Goal: Information Seeking & Learning: Learn about a topic

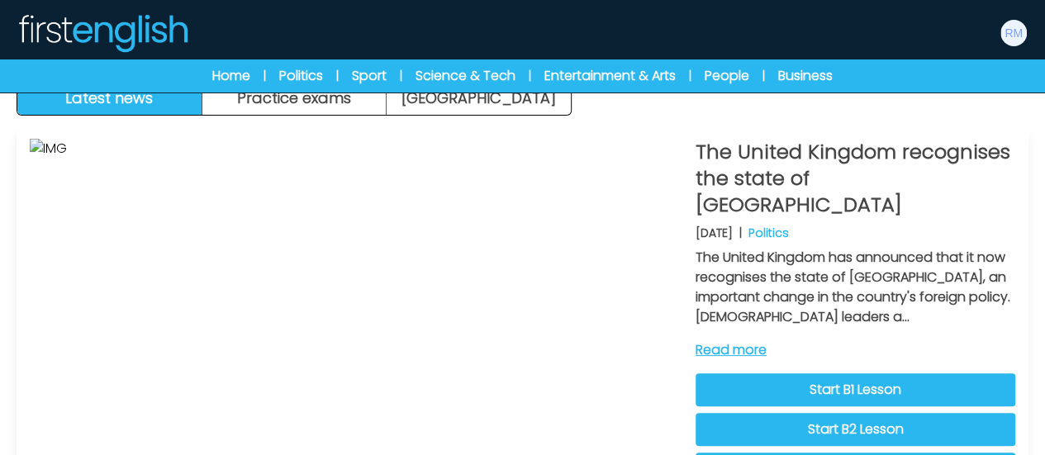
scroll to position [83, 0]
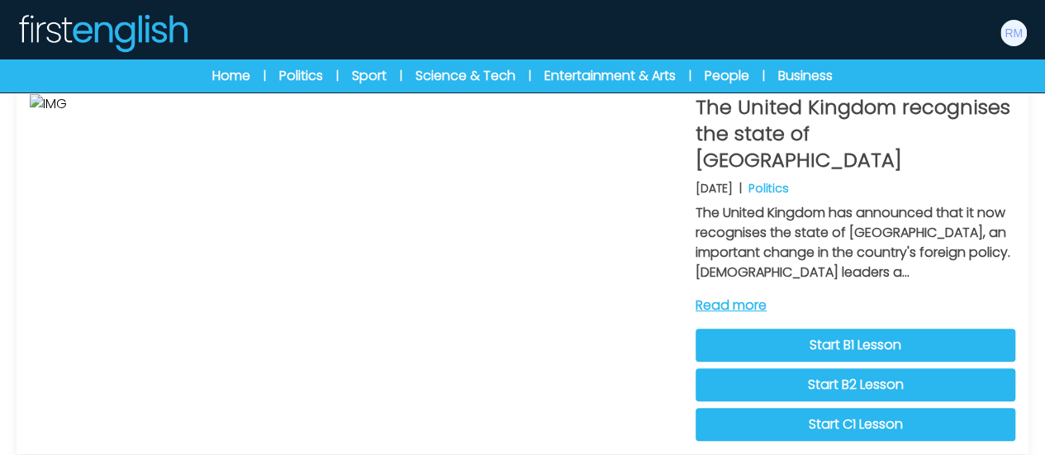
click at [897, 368] on link "Start B2 Lesson" at bounding box center [856, 384] width 320 height 33
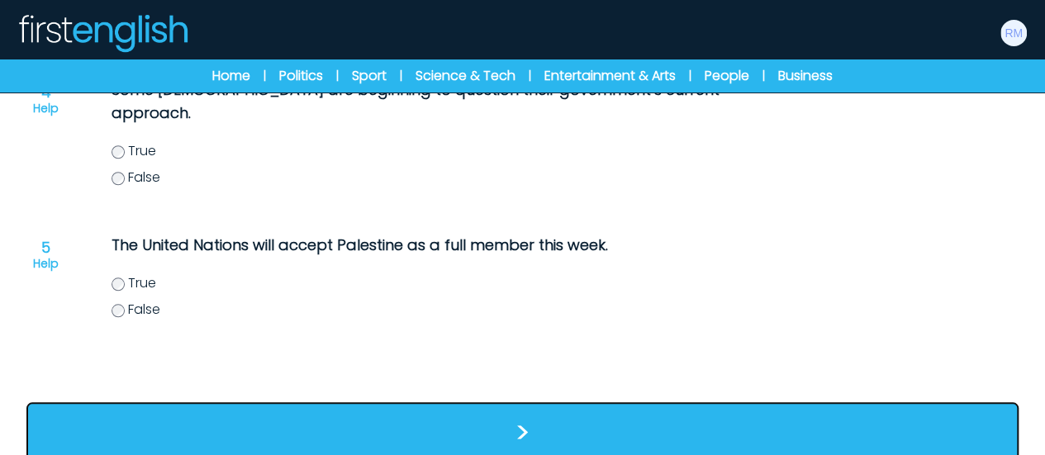
click at [520, 402] on button ">" at bounding box center [522, 432] width 992 height 61
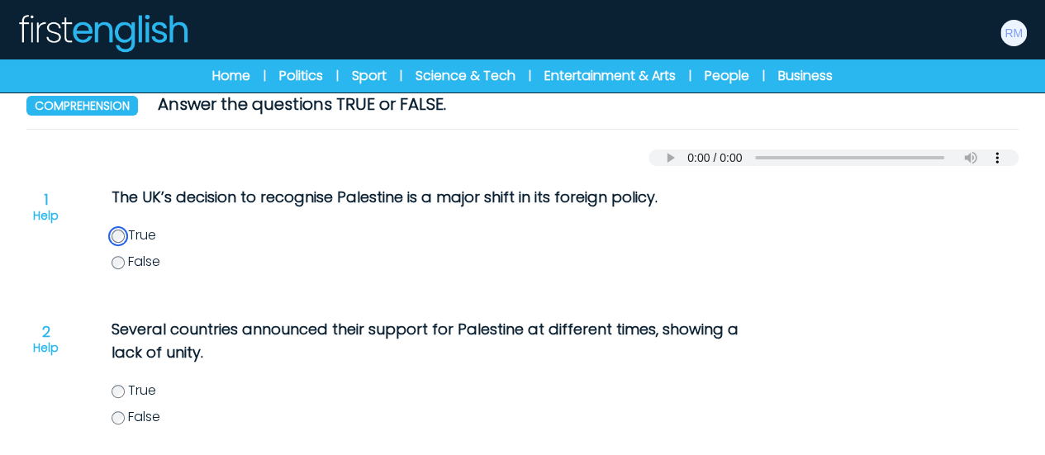
scroll to position [141, 0]
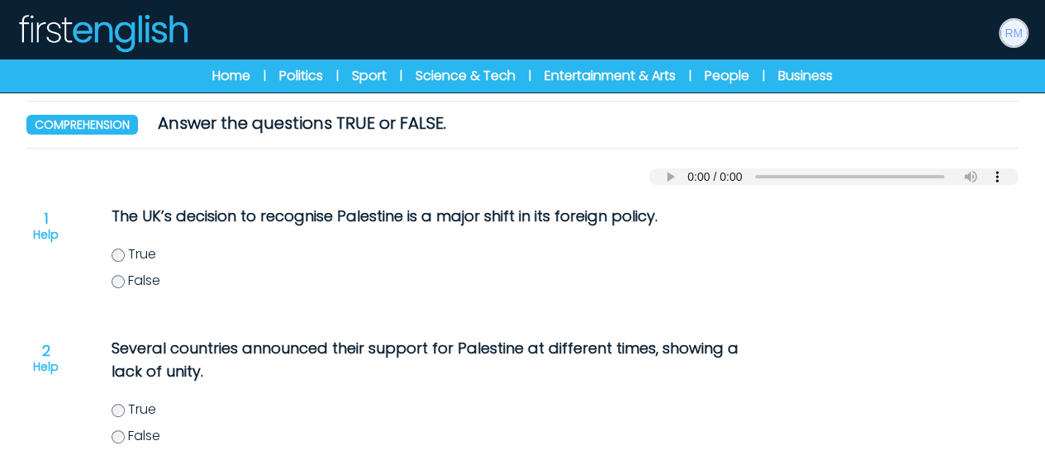
click at [1014, 31] on img at bounding box center [1013, 33] width 26 height 26
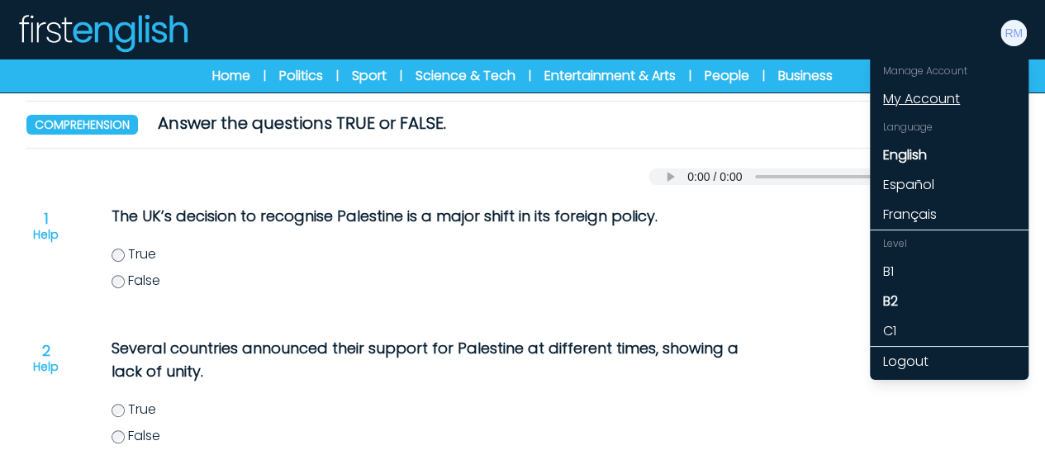
click at [940, 107] on link "My Account" at bounding box center [949, 99] width 159 height 30
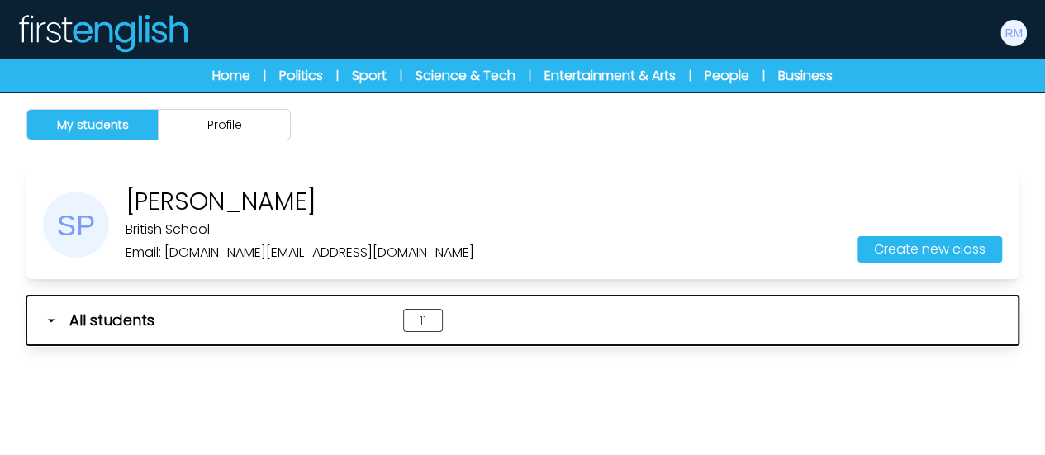
click at [50, 318] on icon "button" at bounding box center [51, 320] width 17 height 17
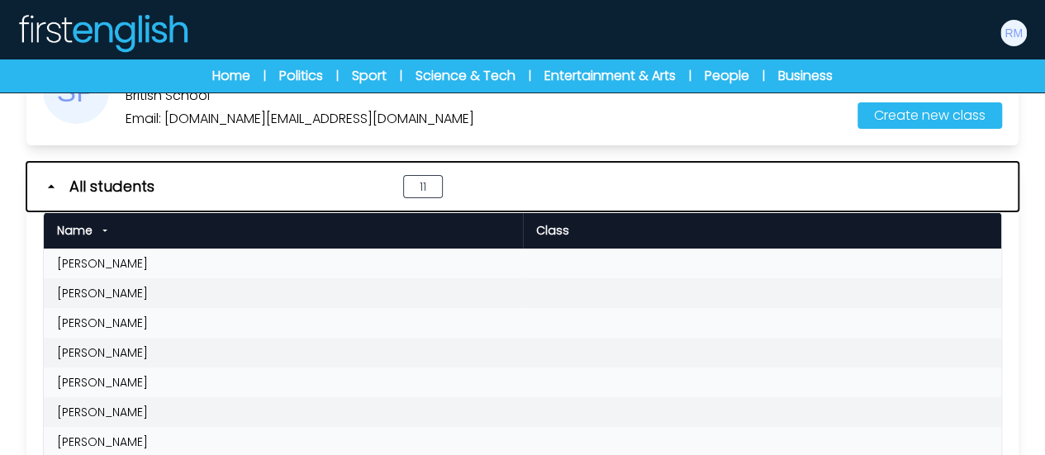
scroll to position [128, 0]
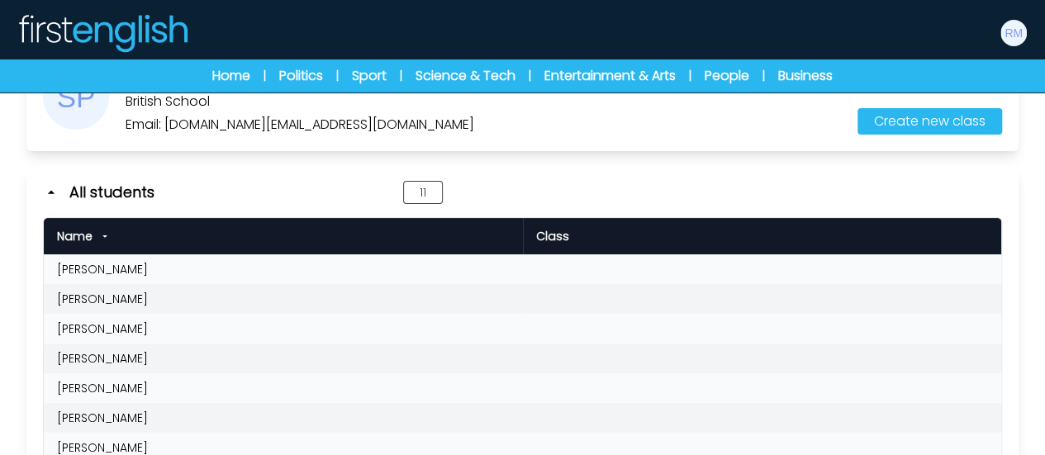
click at [83, 262] on td "[PERSON_NAME]" at bounding box center [283, 269] width 479 height 30
click at [88, 270] on td "[PERSON_NAME]" at bounding box center [283, 269] width 479 height 30
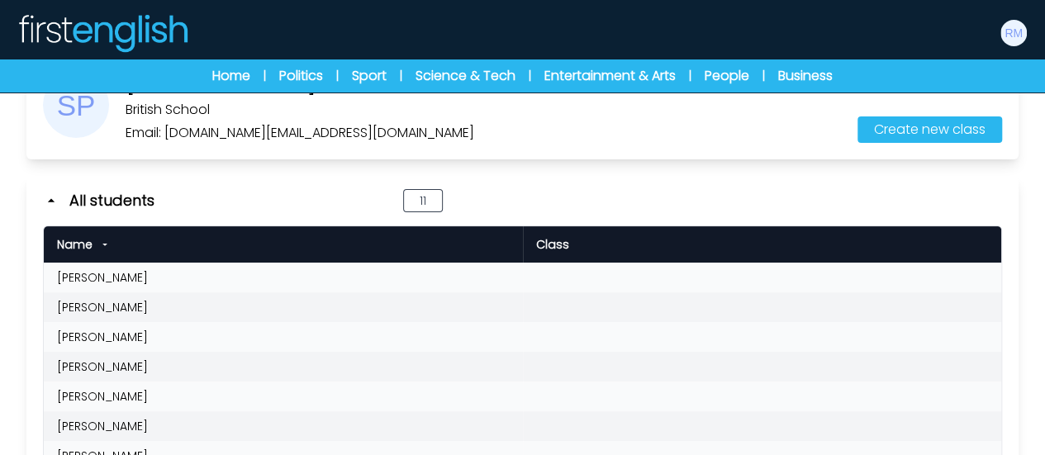
scroll to position [45, 0]
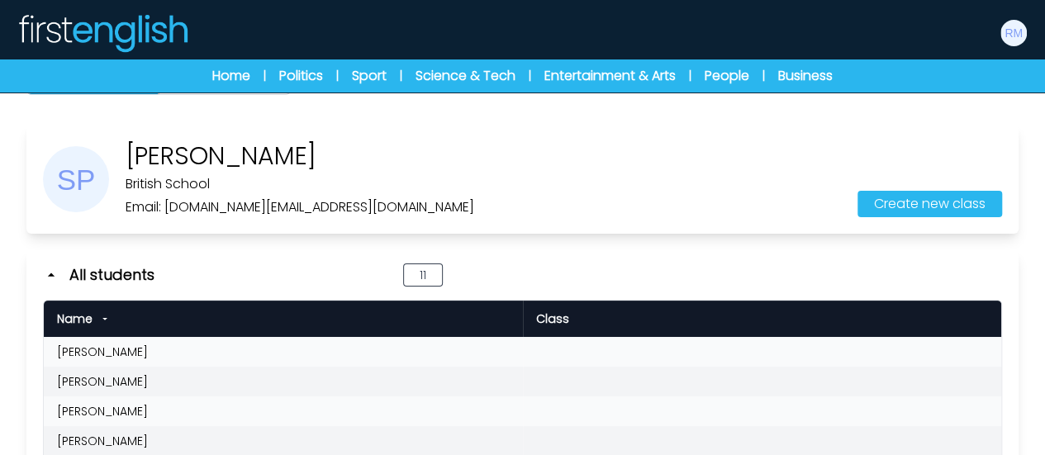
click at [137, 179] on p "British School" at bounding box center [300, 184] width 349 height 20
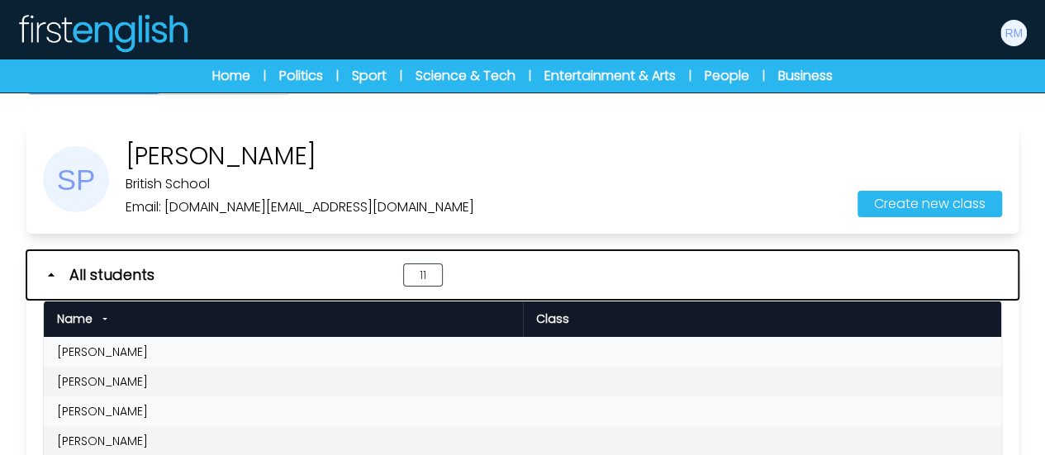
click at [53, 272] on icon "button" at bounding box center [51, 275] width 17 height 17
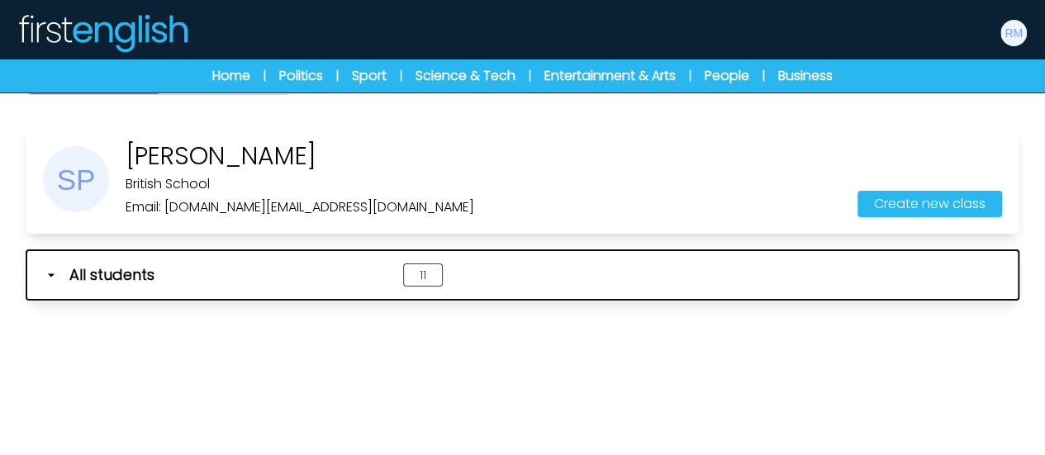
click at [95, 268] on span "All students" at bounding box center [111, 275] width 85 height 23
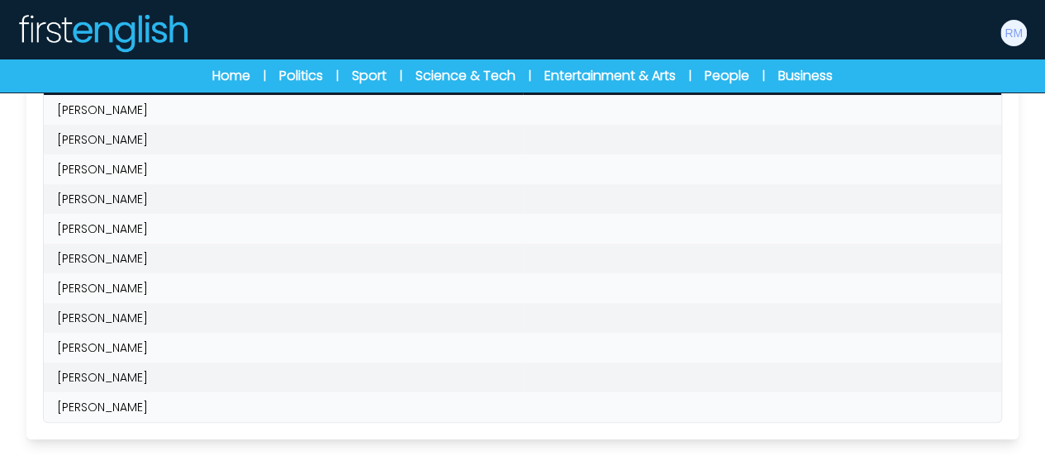
scroll to position [293, 0]
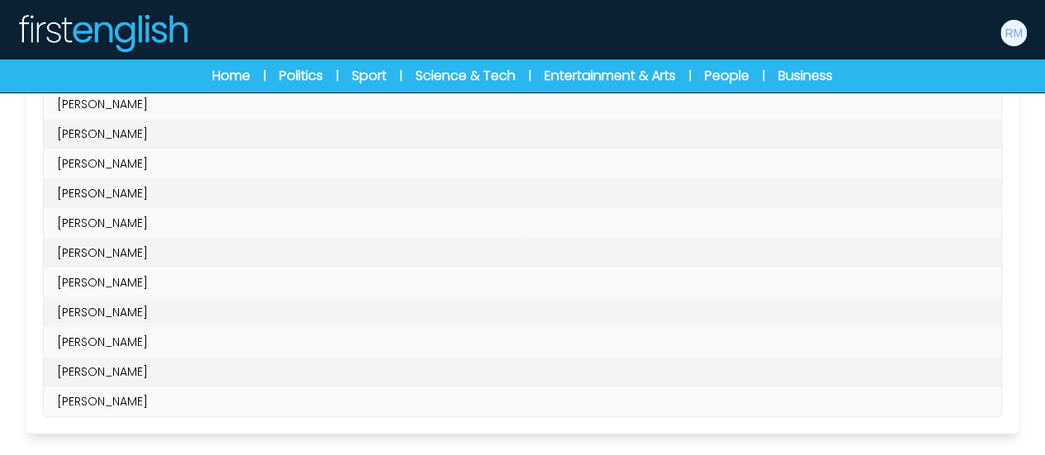
click at [150, 284] on td "Giovanni Delladio" at bounding box center [283, 283] width 479 height 30
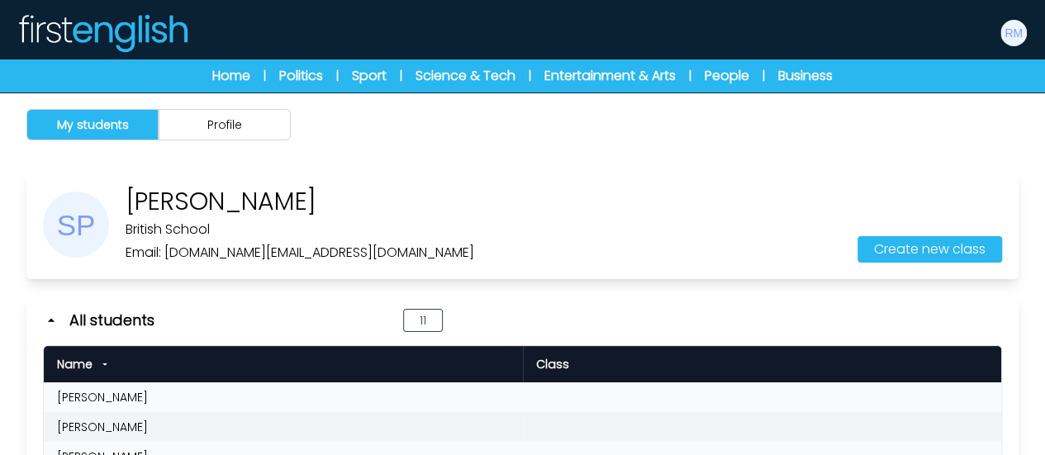
scroll to position [83, 0]
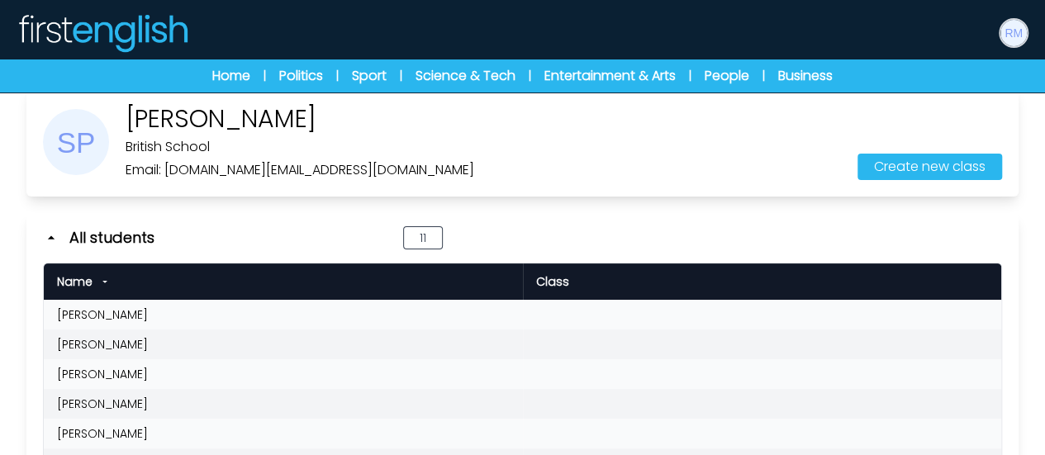
click at [1006, 32] on img at bounding box center [1013, 33] width 26 height 26
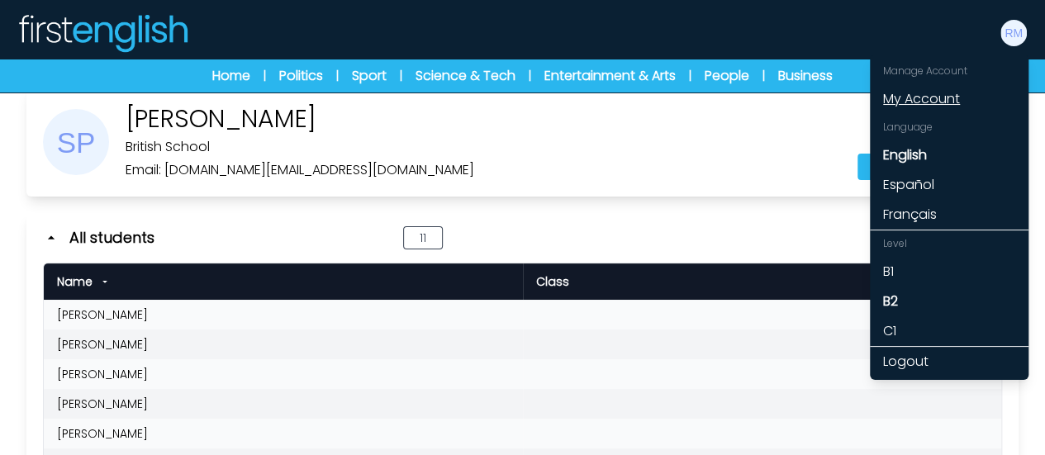
click at [920, 104] on link "My Account" at bounding box center [949, 99] width 159 height 30
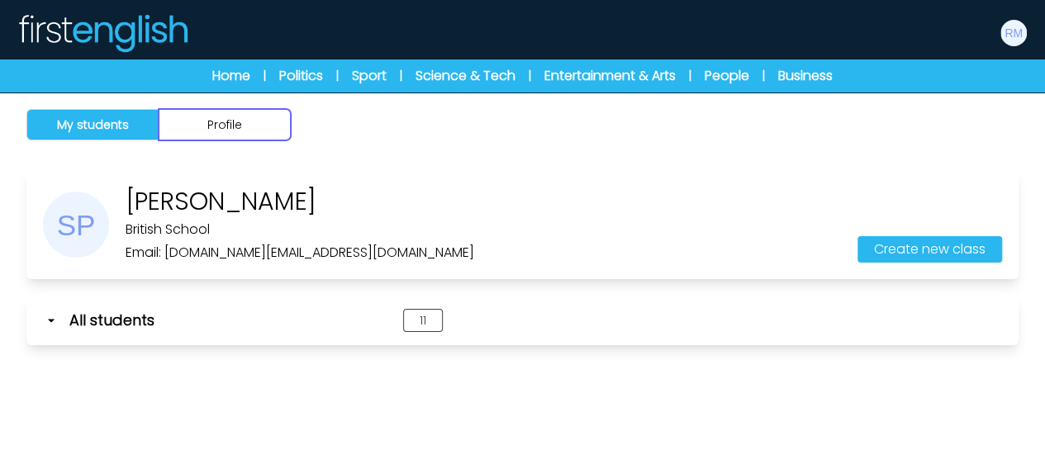
click at [225, 125] on button "Profile" at bounding box center [225, 124] width 132 height 31
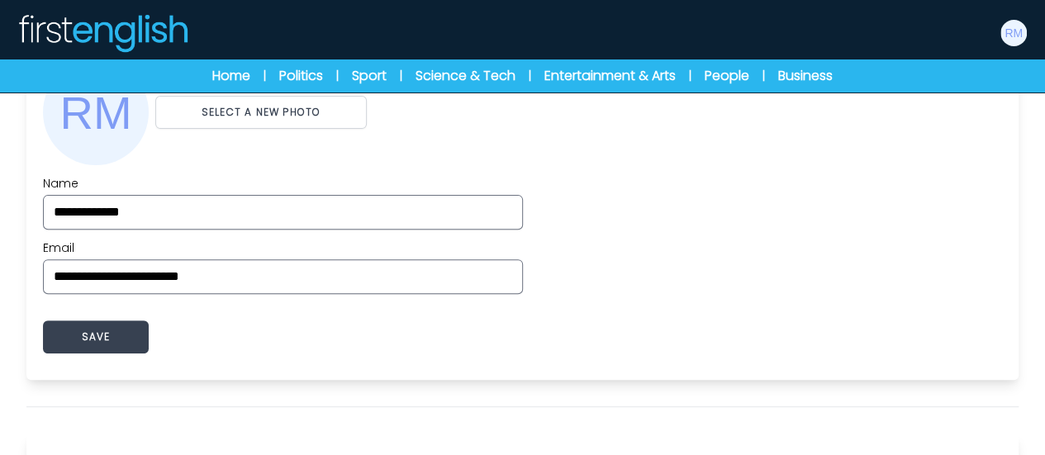
scroll to position [248, 0]
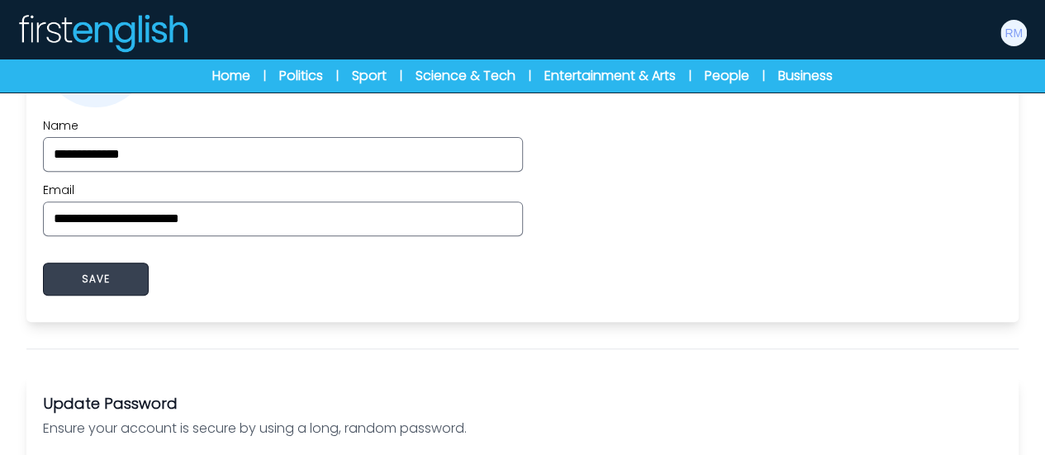
click at [112, 282] on button "SAVE" at bounding box center [96, 279] width 106 height 33
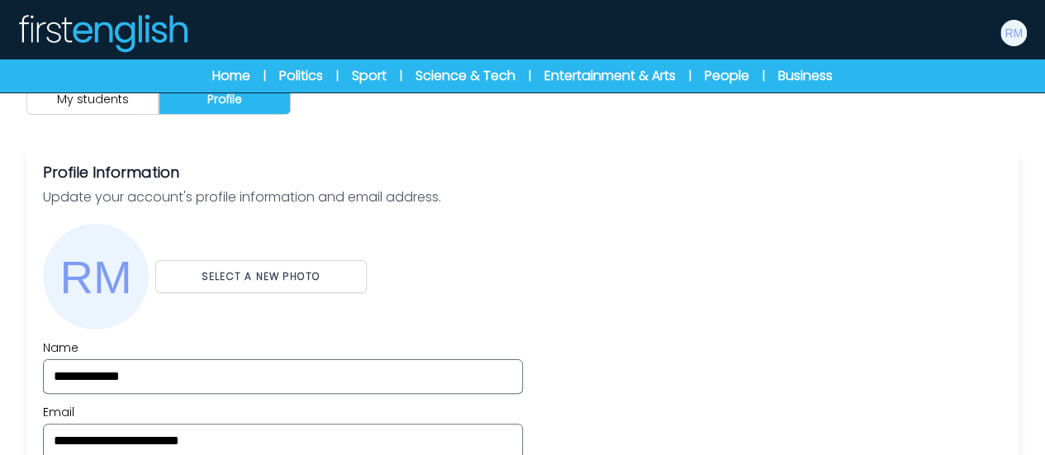
scroll to position [0, 0]
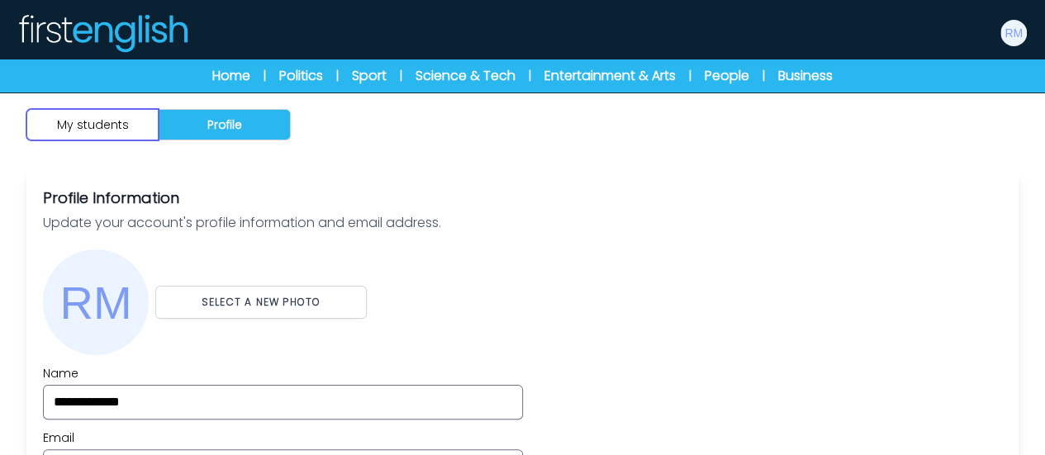
click at [94, 127] on button "My students" at bounding box center [92, 124] width 132 height 31
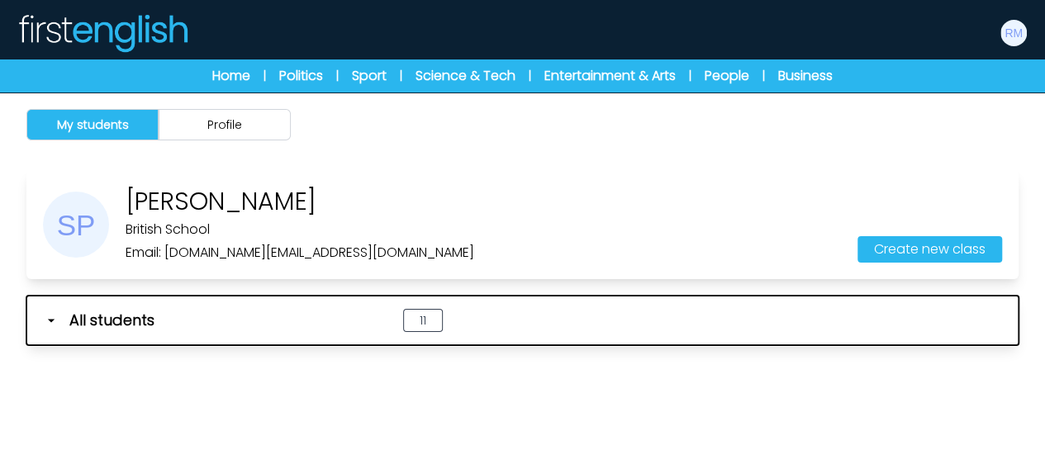
click at [144, 315] on span "All students" at bounding box center [111, 320] width 85 height 23
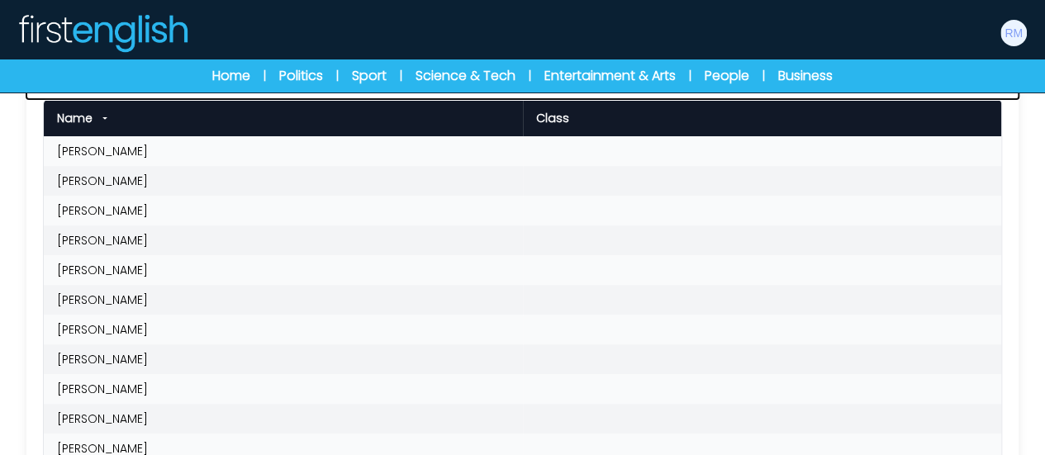
scroll to position [248, 0]
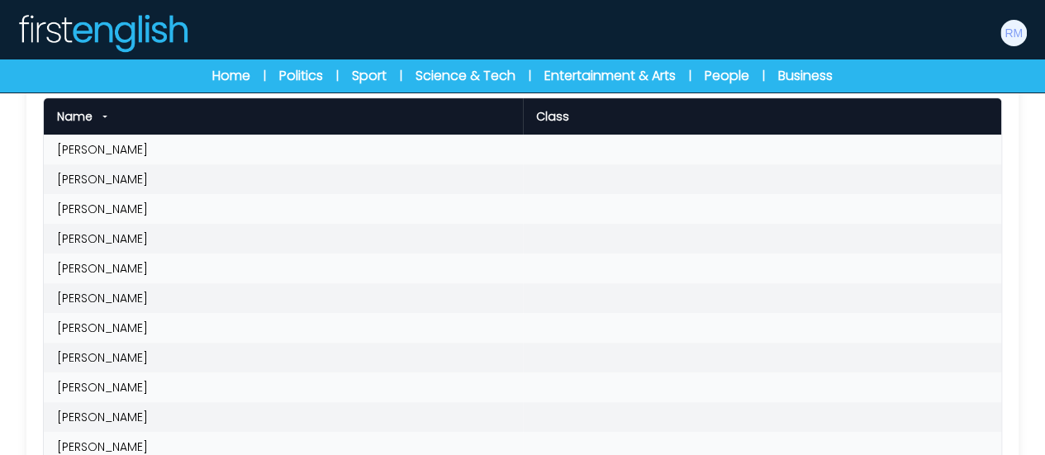
click at [150, 154] on td "[PERSON_NAME]" at bounding box center [283, 150] width 479 height 30
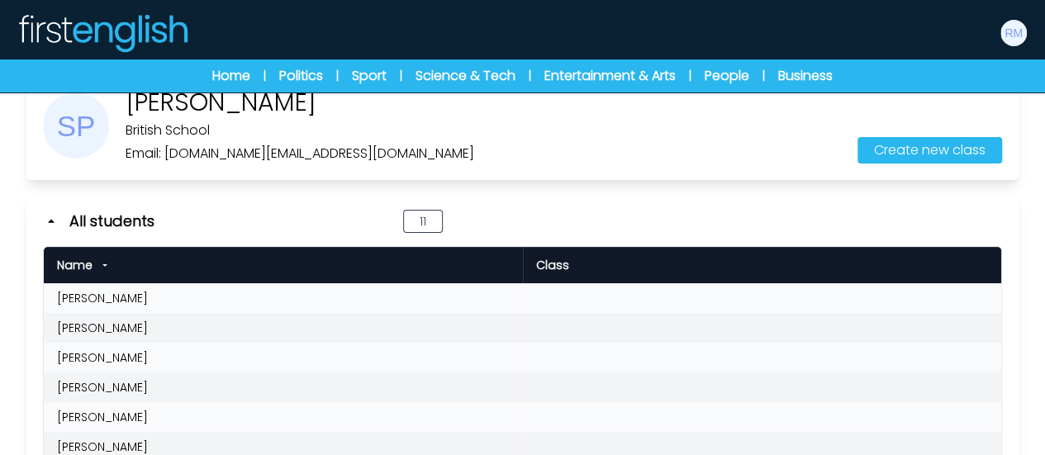
scroll to position [83, 0]
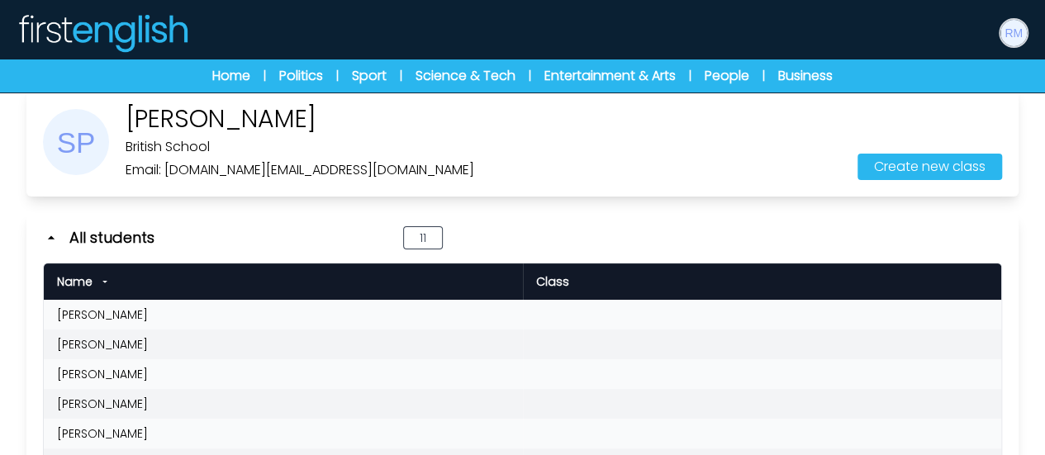
click at [1019, 31] on img at bounding box center [1013, 33] width 26 height 26
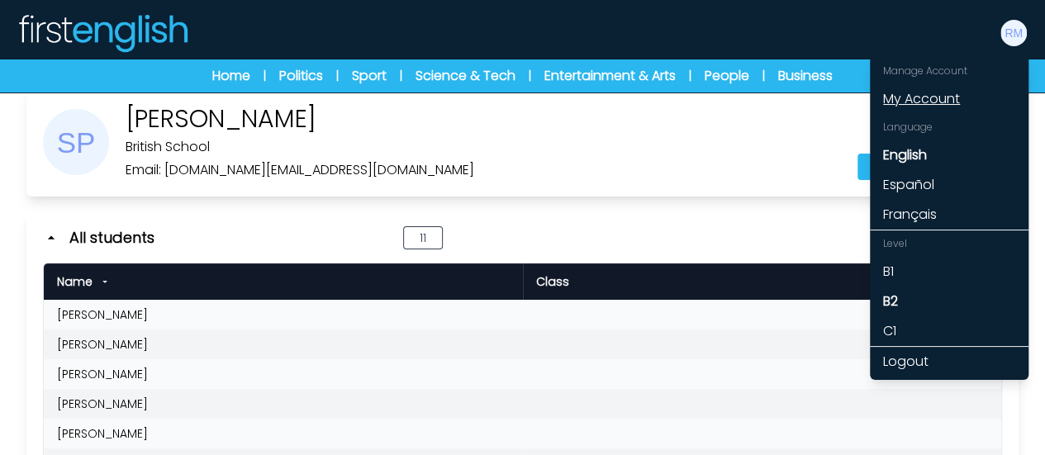
click at [915, 97] on link "My Account" at bounding box center [949, 99] width 159 height 30
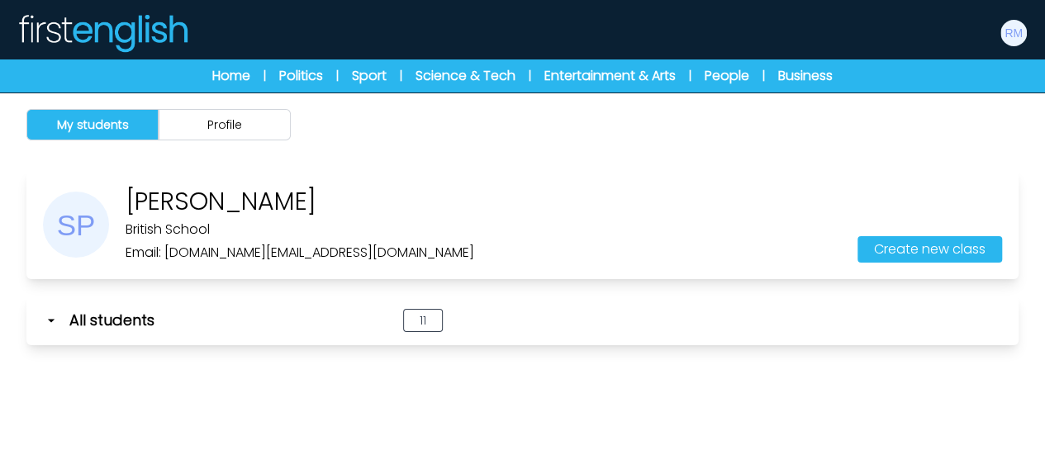
scroll to position [93, 0]
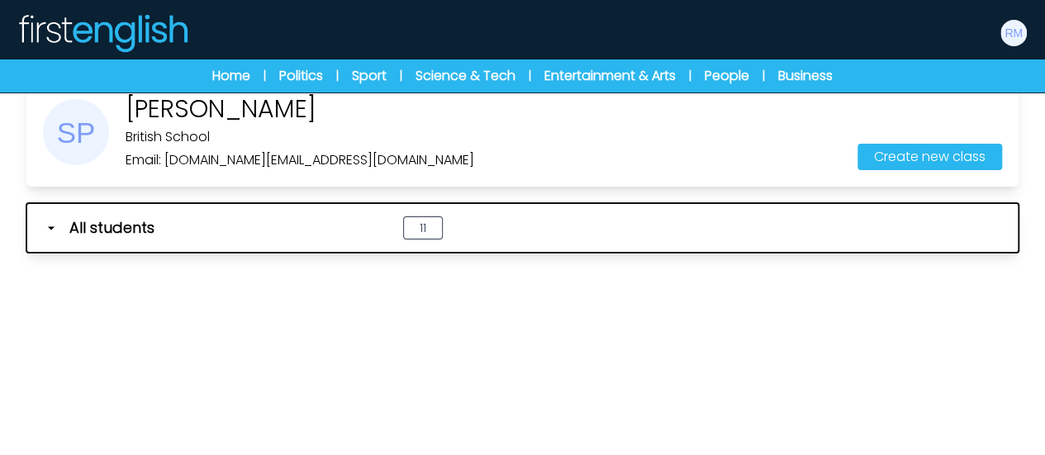
click at [92, 222] on span "All students" at bounding box center [111, 227] width 85 height 23
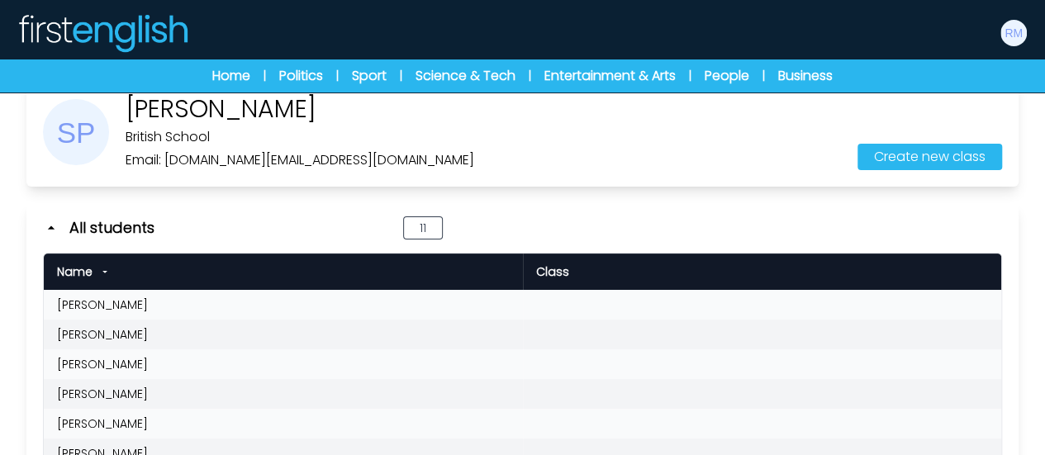
click at [93, 322] on td "Andrea Bonomo" at bounding box center [283, 335] width 479 height 30
click at [102, 301] on td "Alessandro Miorandi" at bounding box center [283, 305] width 479 height 30
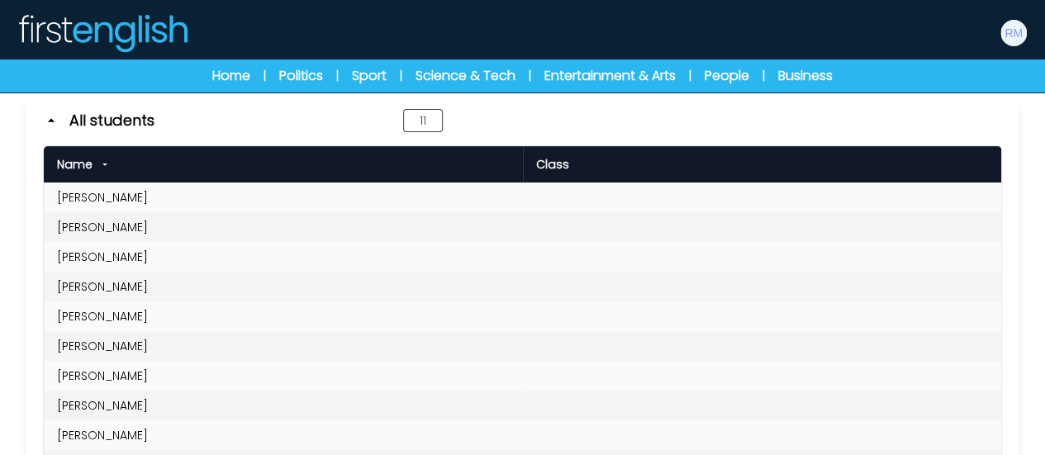
scroll to position [128, 0]
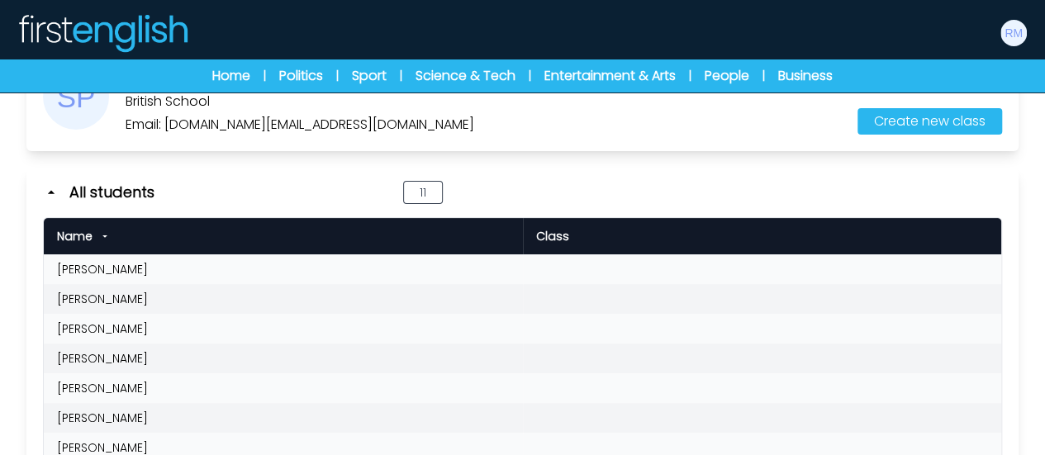
click at [122, 262] on td "Alessandro Miorandi" at bounding box center [283, 269] width 479 height 30
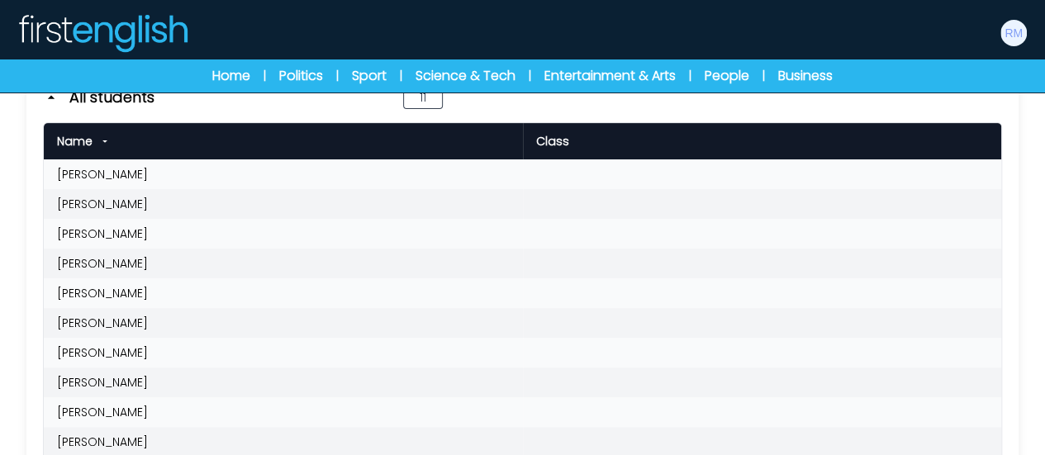
scroll to position [293, 0]
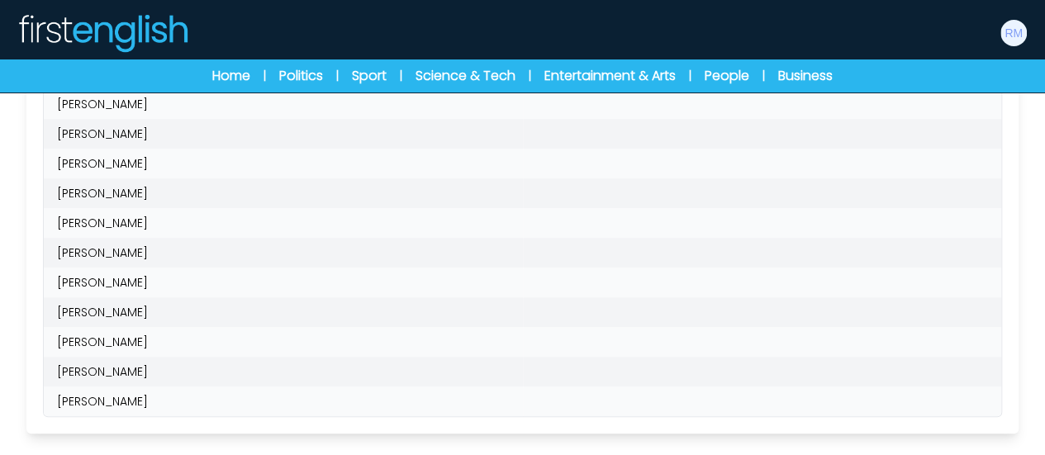
click at [140, 282] on td "Giovanni Delladio" at bounding box center [283, 283] width 479 height 30
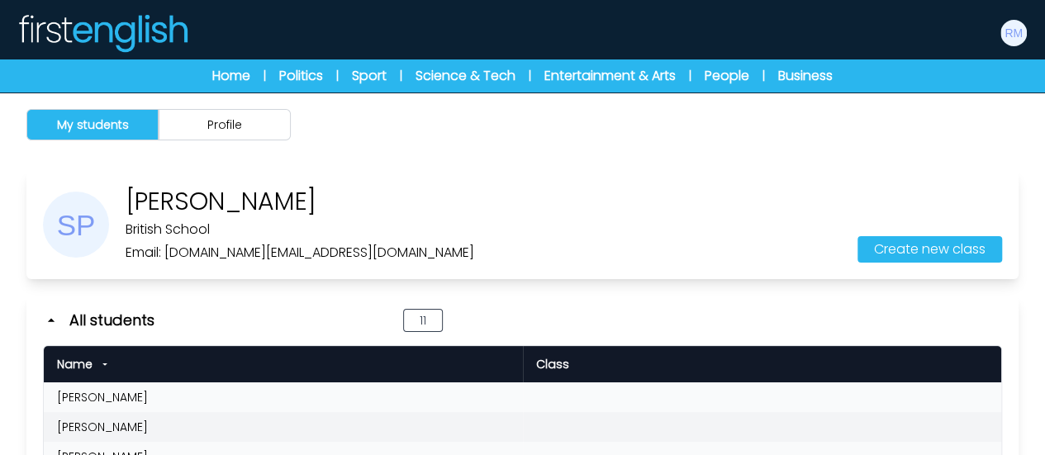
scroll to position [248, 0]
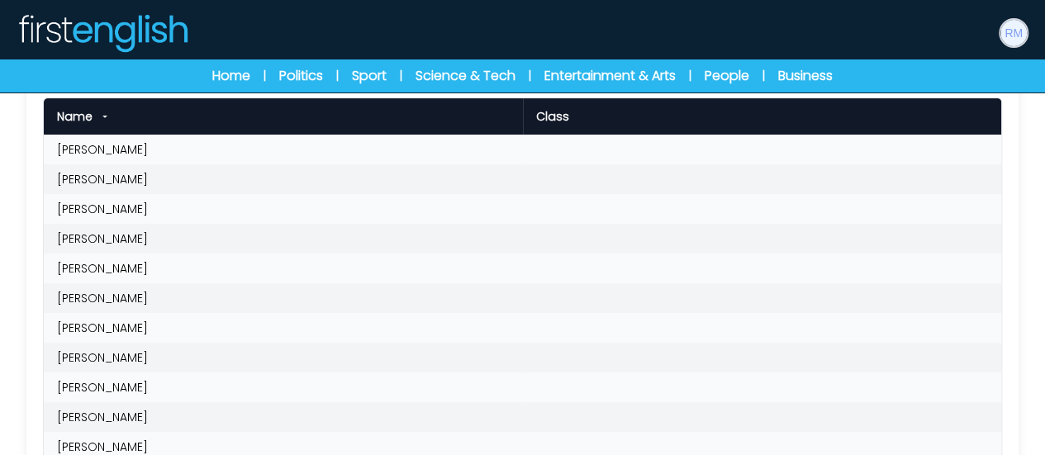
click at [1005, 36] on img at bounding box center [1013, 33] width 26 height 26
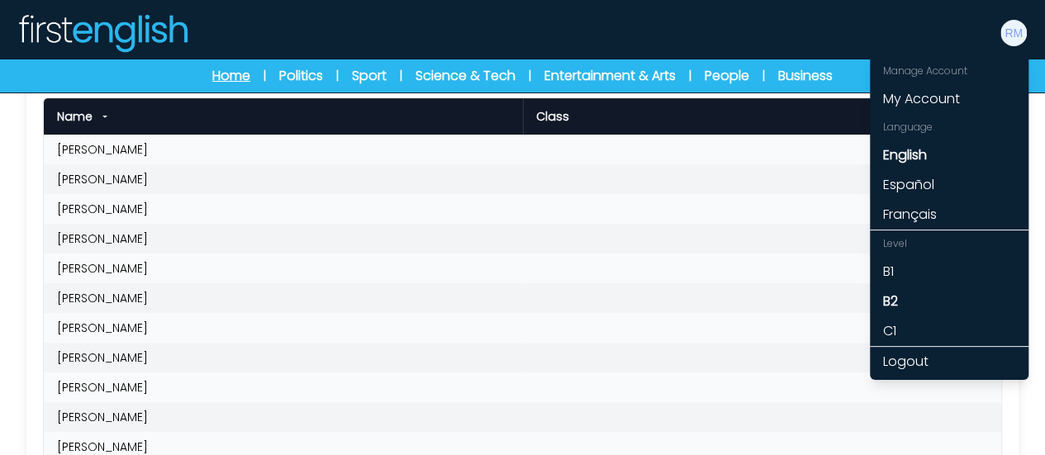
click at [235, 69] on link "Home" at bounding box center [231, 76] width 38 height 20
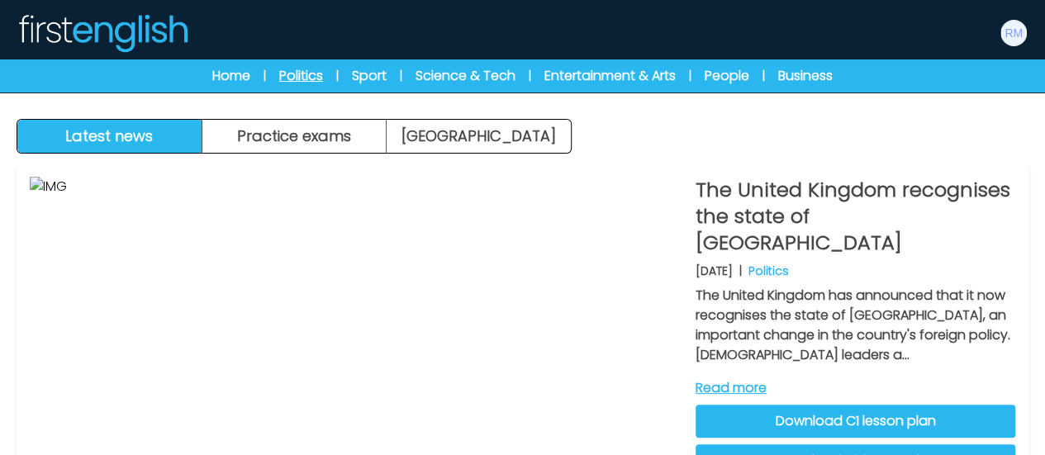
click at [311, 69] on link "Politics" at bounding box center [301, 76] width 44 height 20
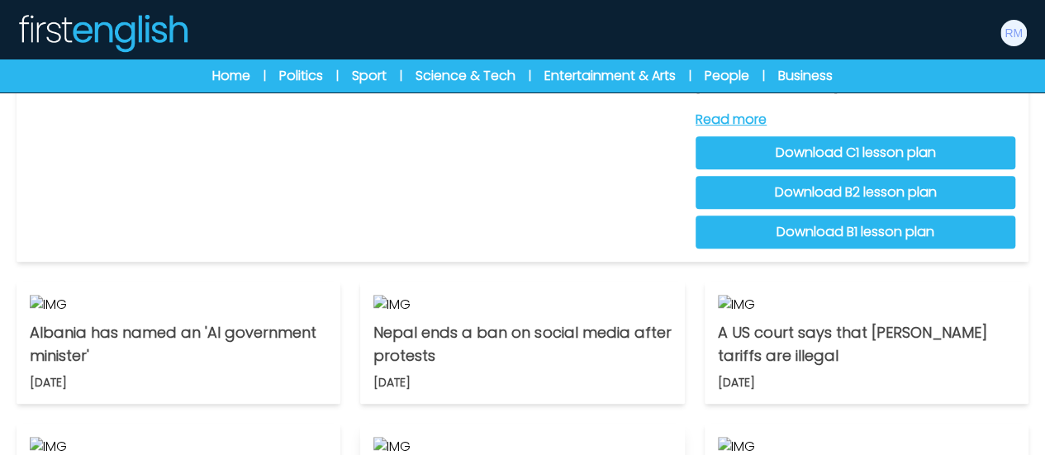
scroll to position [248, 0]
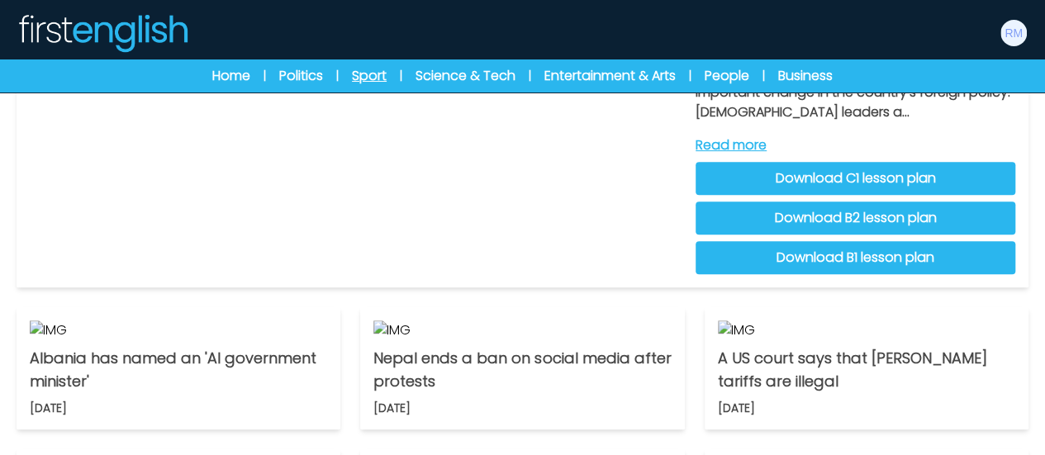
click at [377, 75] on link "Sport" at bounding box center [369, 76] width 35 height 20
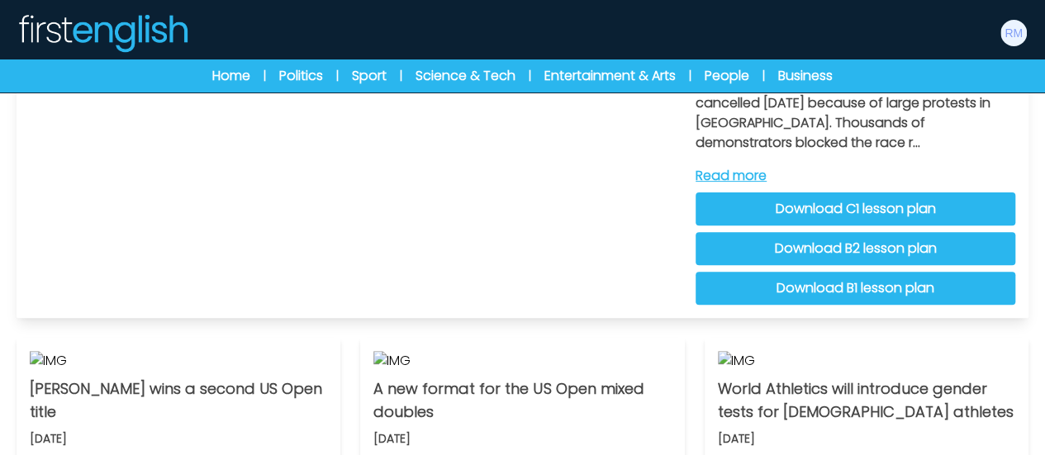
scroll to position [165, 0]
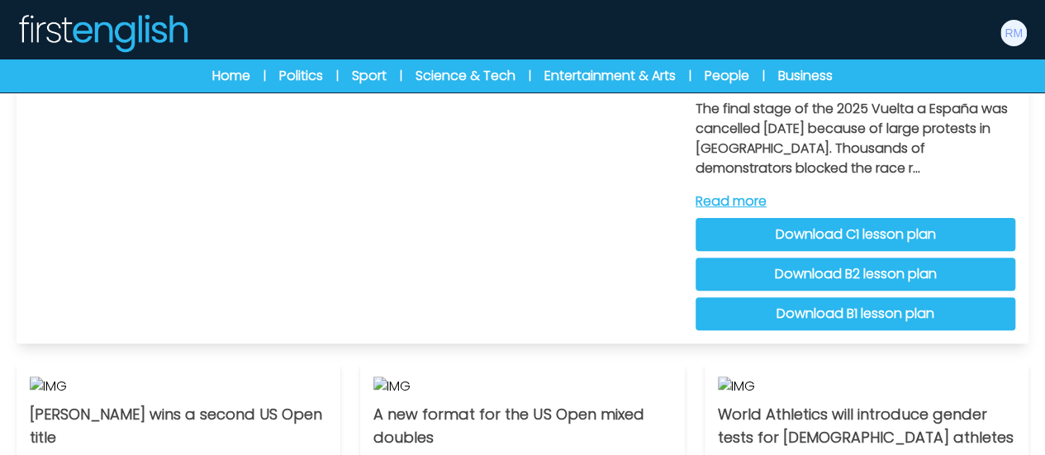
click at [853, 272] on link "Download B2 lesson plan" at bounding box center [856, 274] width 320 height 33
drag, startPoint x: 757, startPoint y: 202, endPoint x: 733, endPoint y: 206, distance: 24.2
click at [757, 202] on link "Read more" at bounding box center [856, 202] width 320 height 20
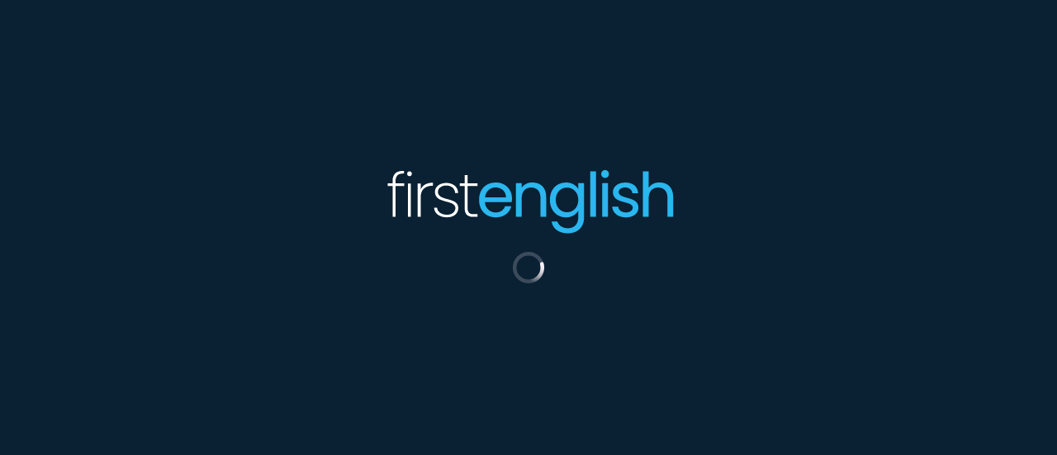
click at [456, 273] on div at bounding box center [528, 227] width 1057 height 455
